Goal: Task Accomplishment & Management: Manage account settings

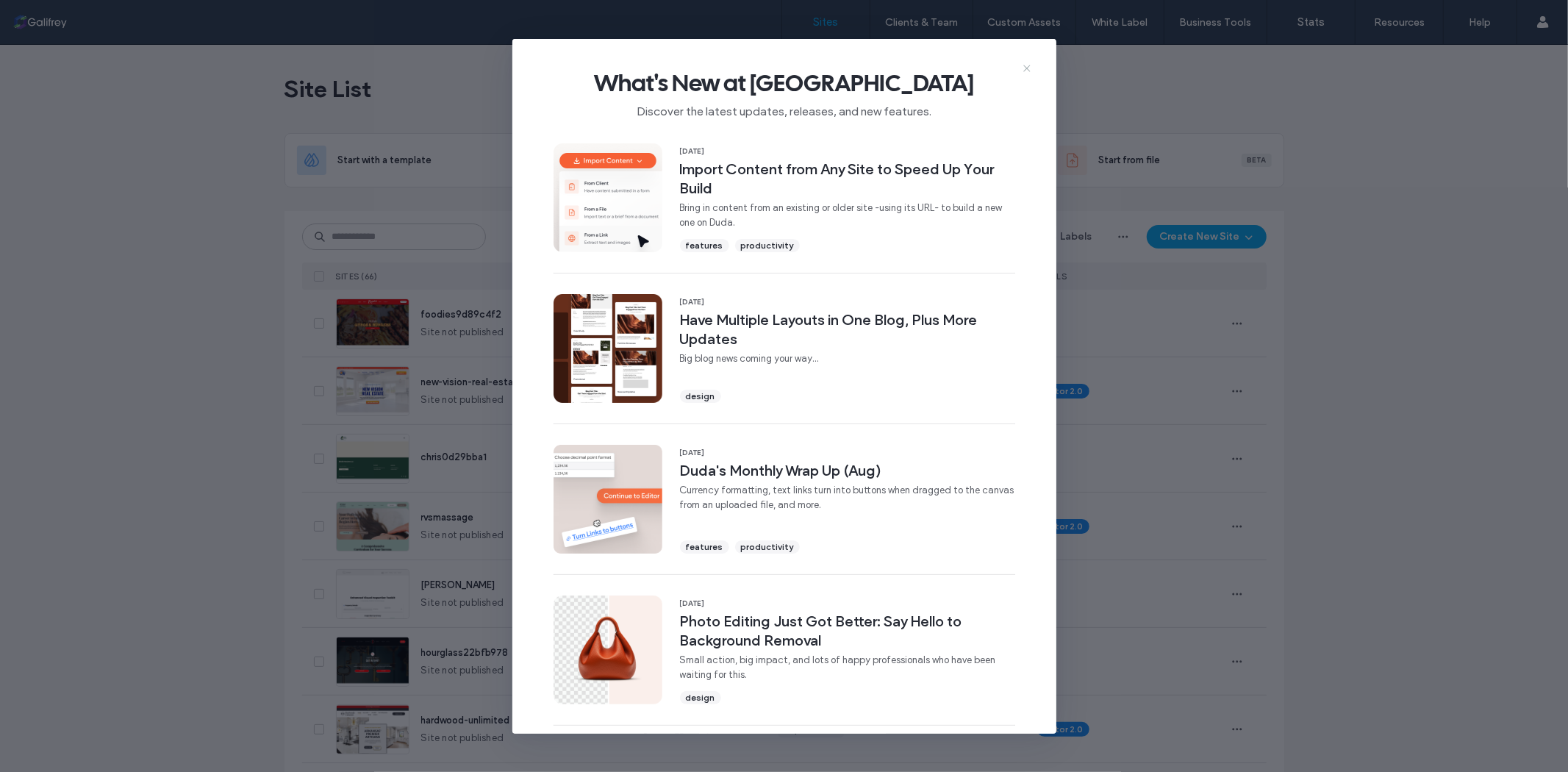
click at [1024, 72] on icon at bounding box center [1026, 68] width 12 height 12
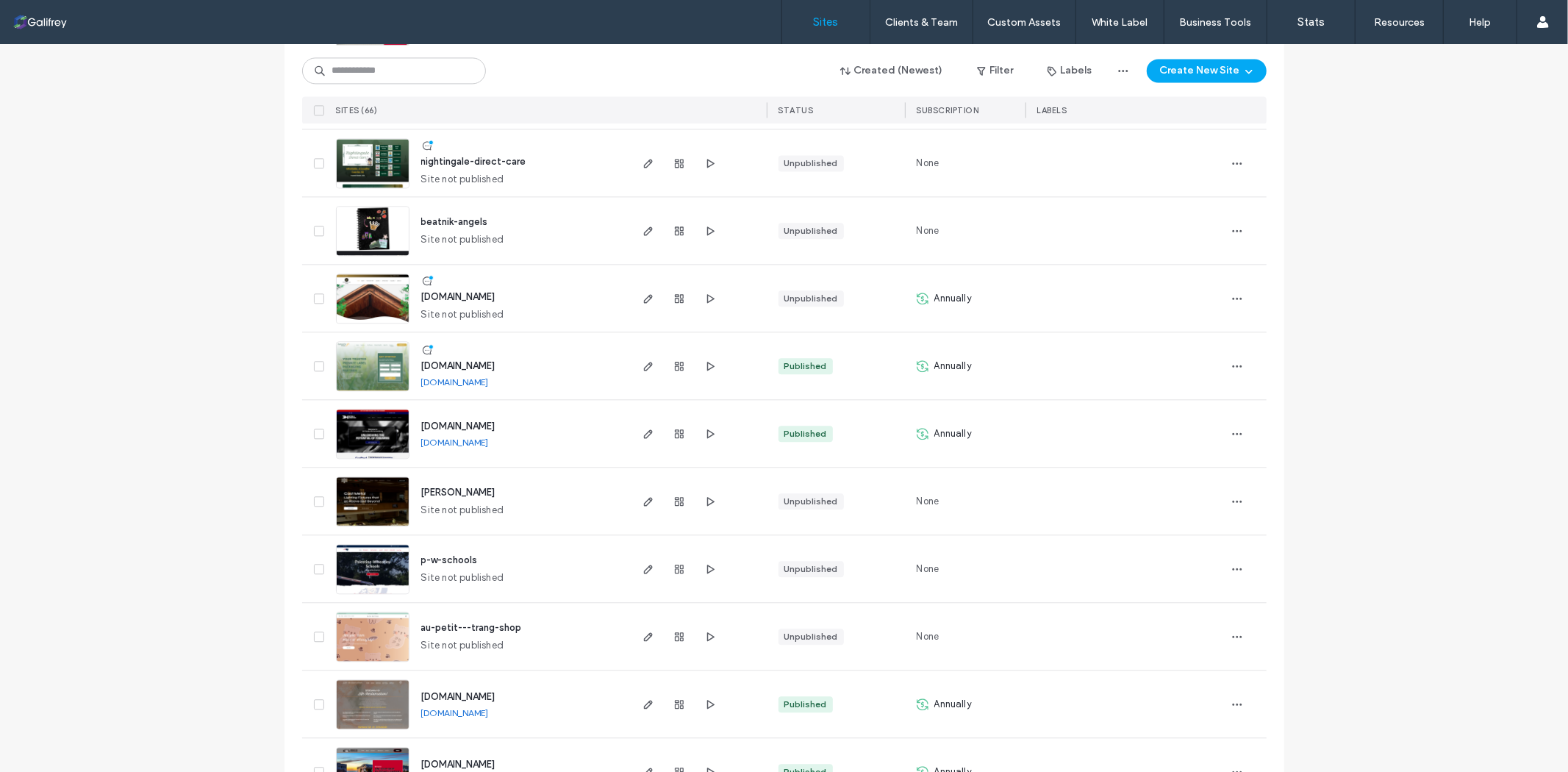
scroll to position [2773, 0]
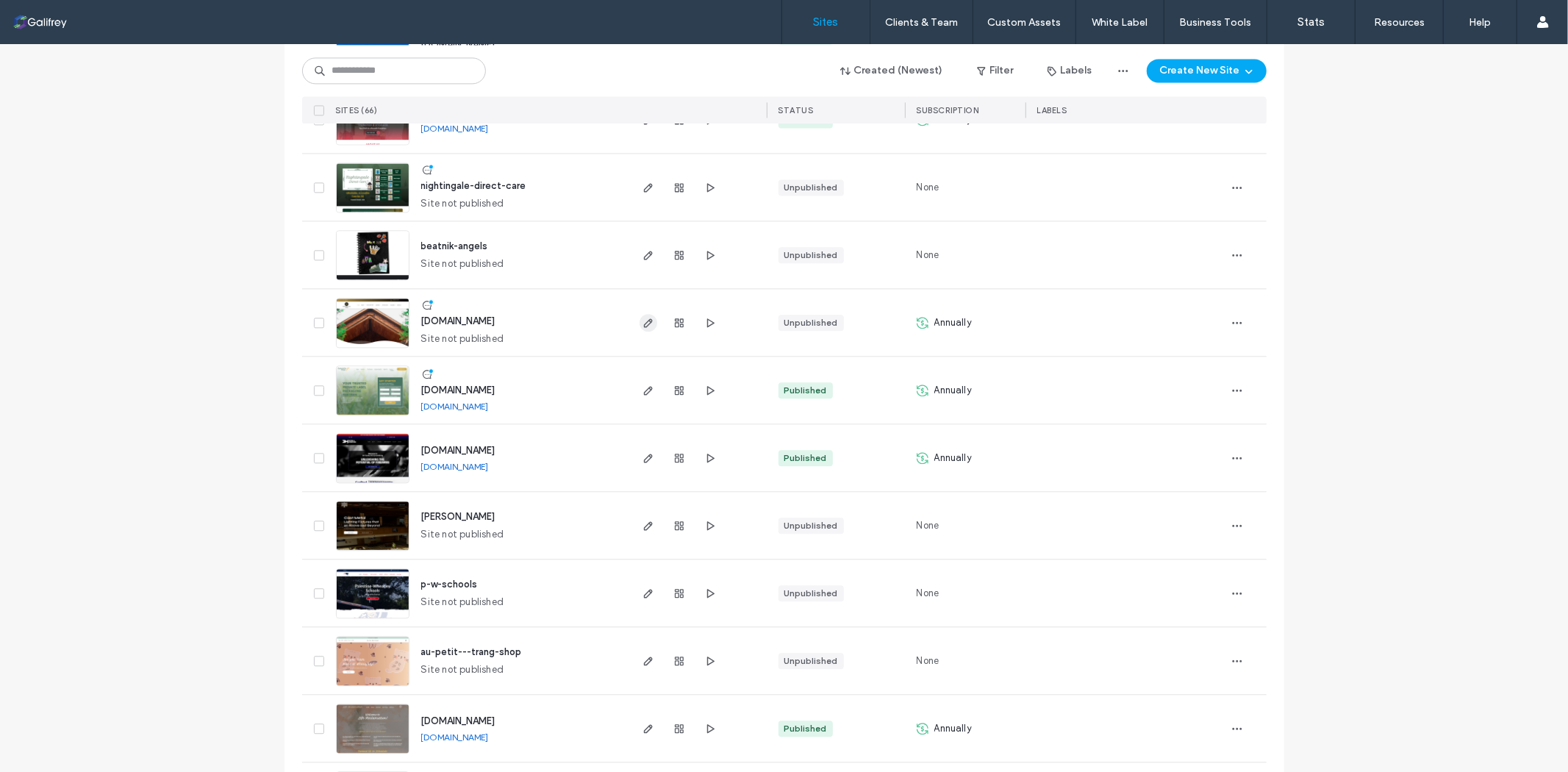
click at [643, 324] on use "button" at bounding box center [647, 322] width 8 height 8
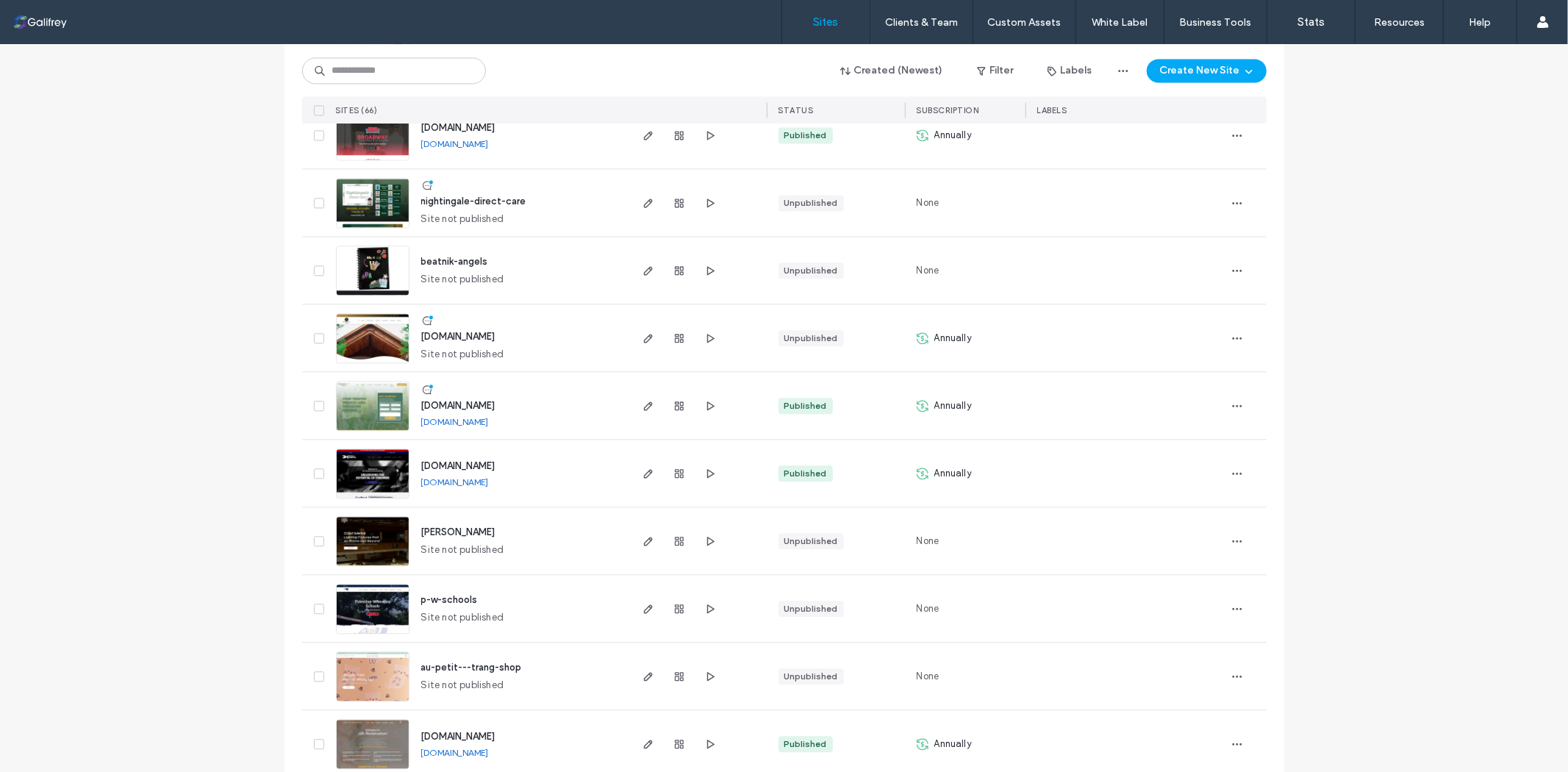
scroll to position [2694, 0]
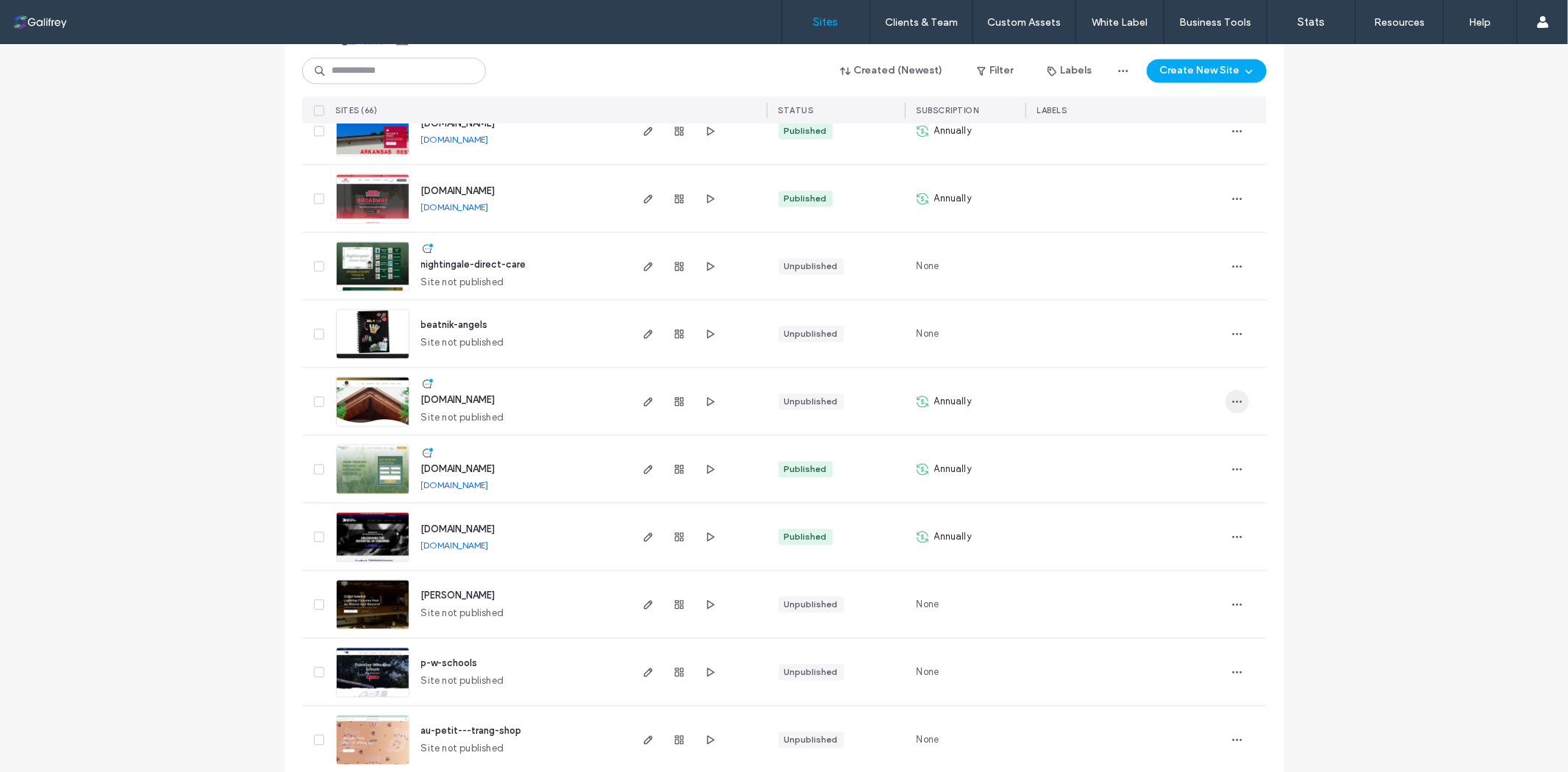
click at [1231, 395] on icon "button" at bounding box center [1237, 401] width 12 height 12
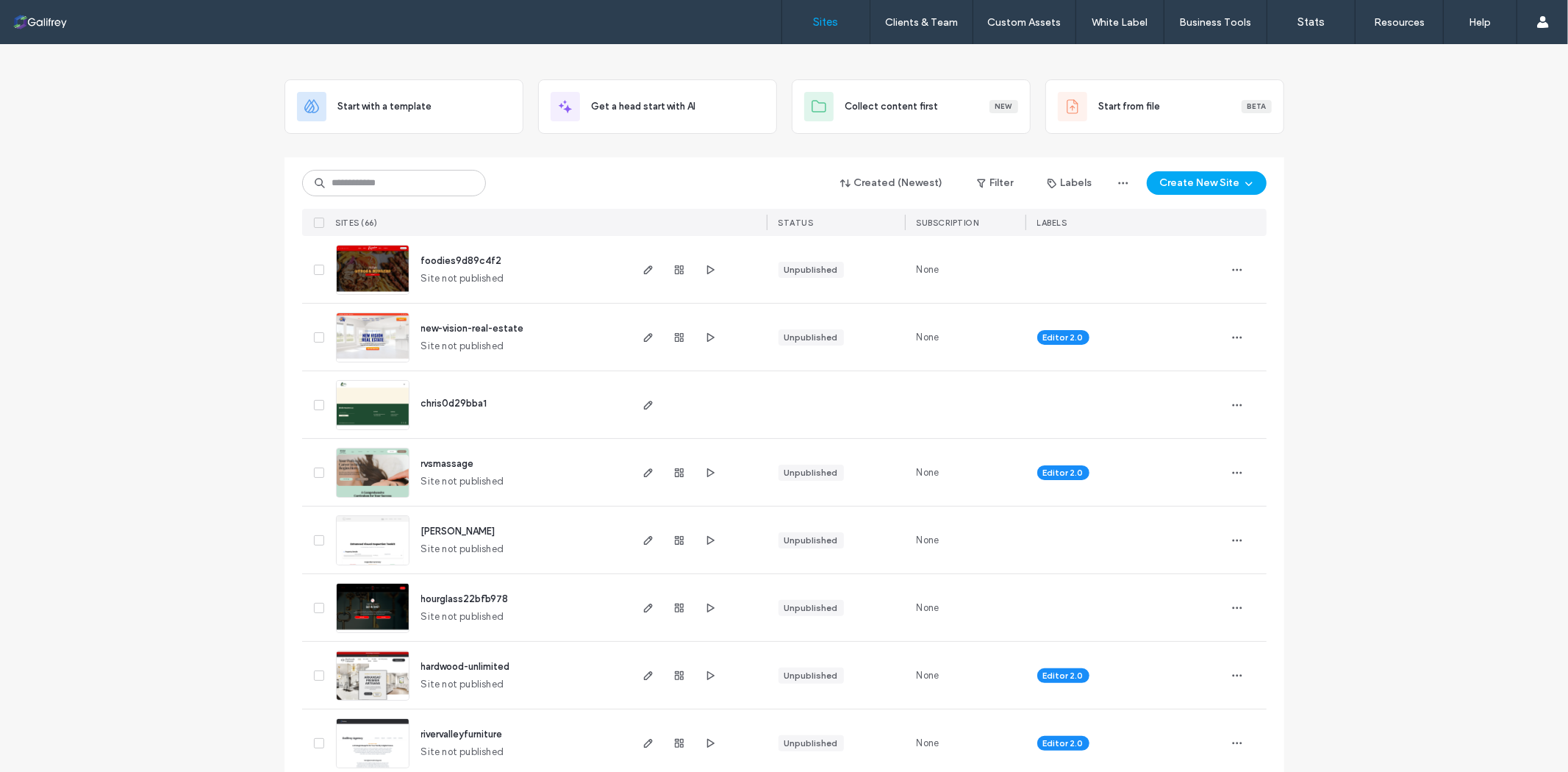
scroll to position [0, 0]
